Goal: Task Accomplishment & Management: Manage account settings

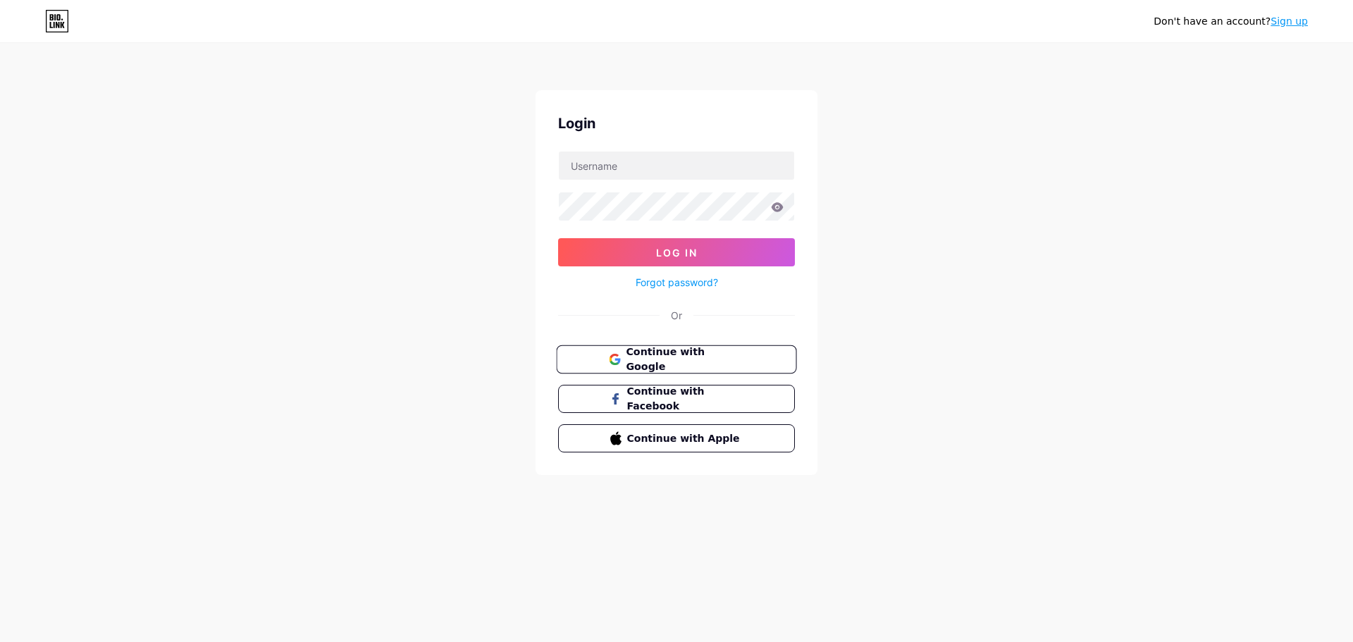
click at [700, 370] on button "Continue with Google" at bounding box center [676, 359] width 240 height 29
